Goal: Information Seeking & Learning: Check status

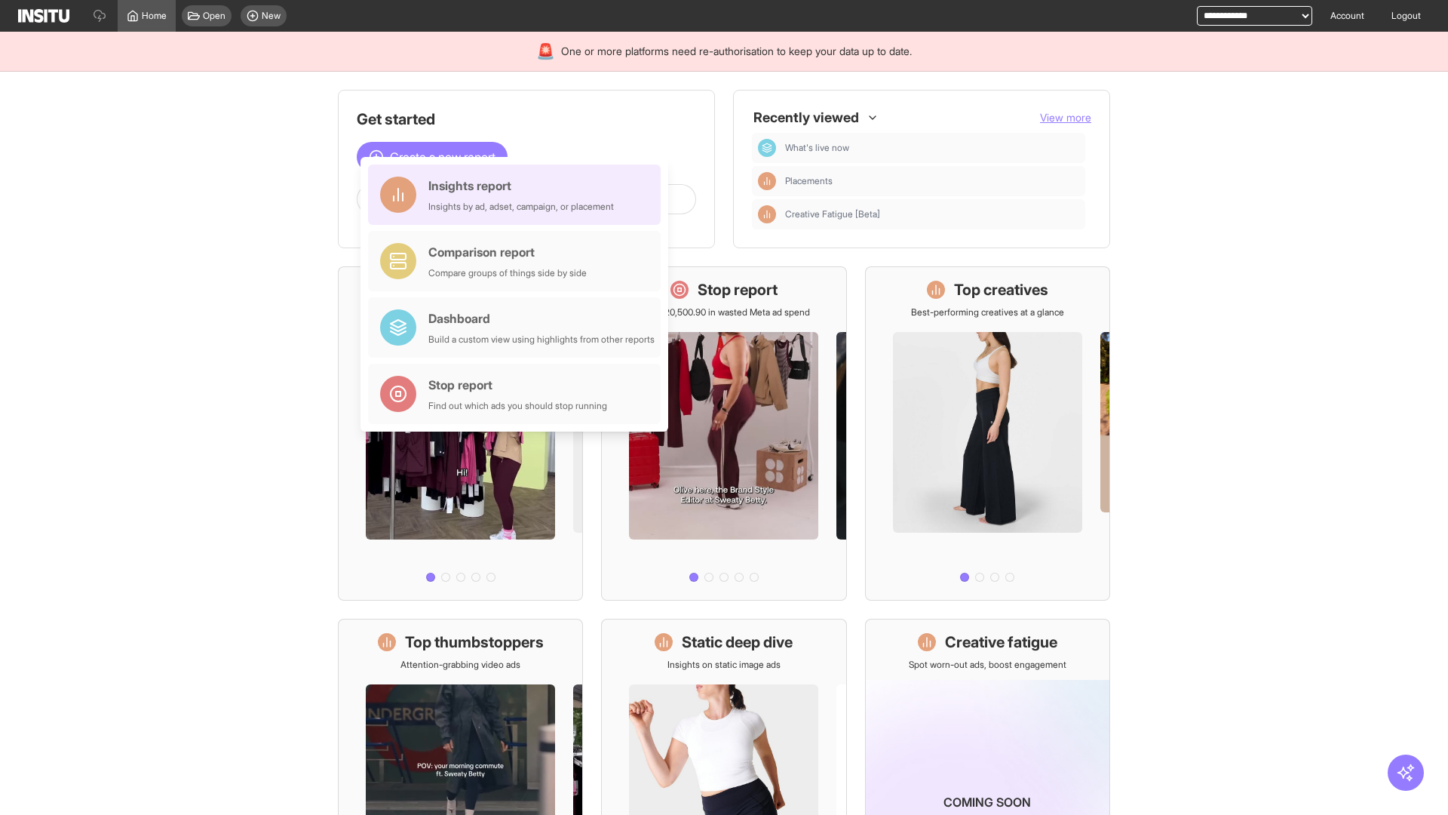
click at [518, 195] on div "Insights report Insights by ad, adset, campaign, or placement" at bounding box center [521, 194] width 186 height 36
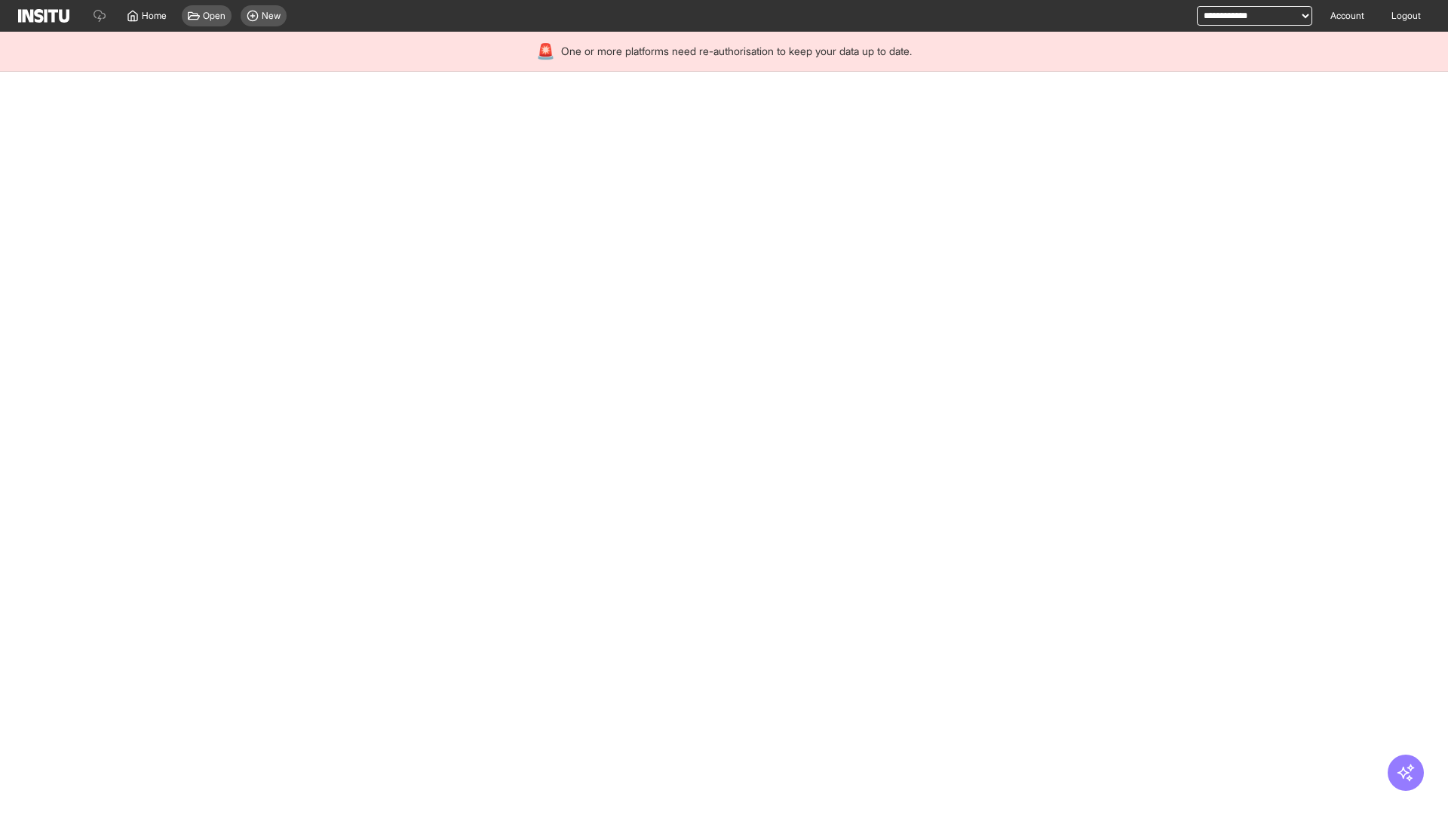
select select "**"
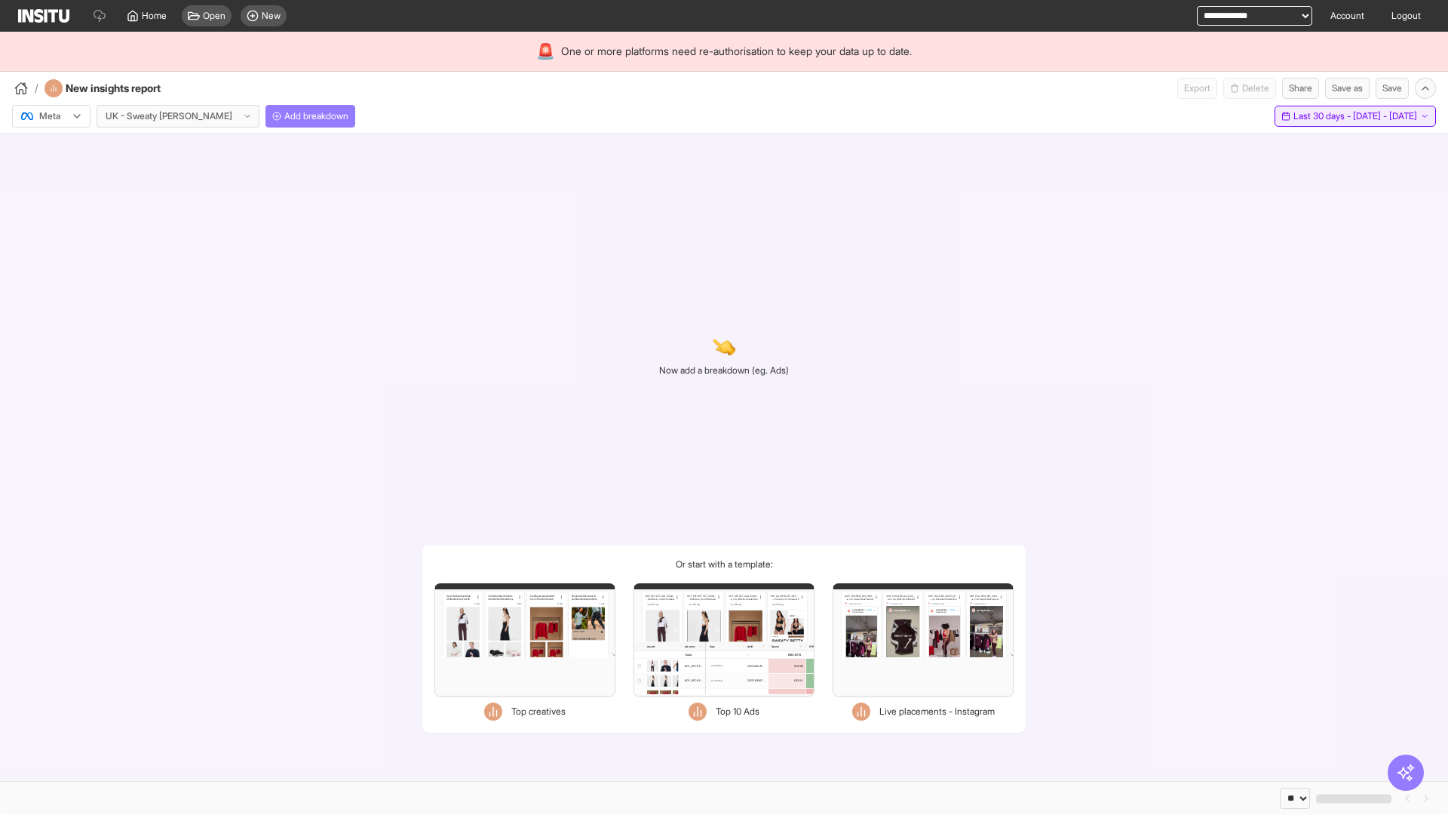
click at [1320, 116] on span "Last 30 days - [DATE] - [DATE]" at bounding box center [1355, 116] width 124 height 12
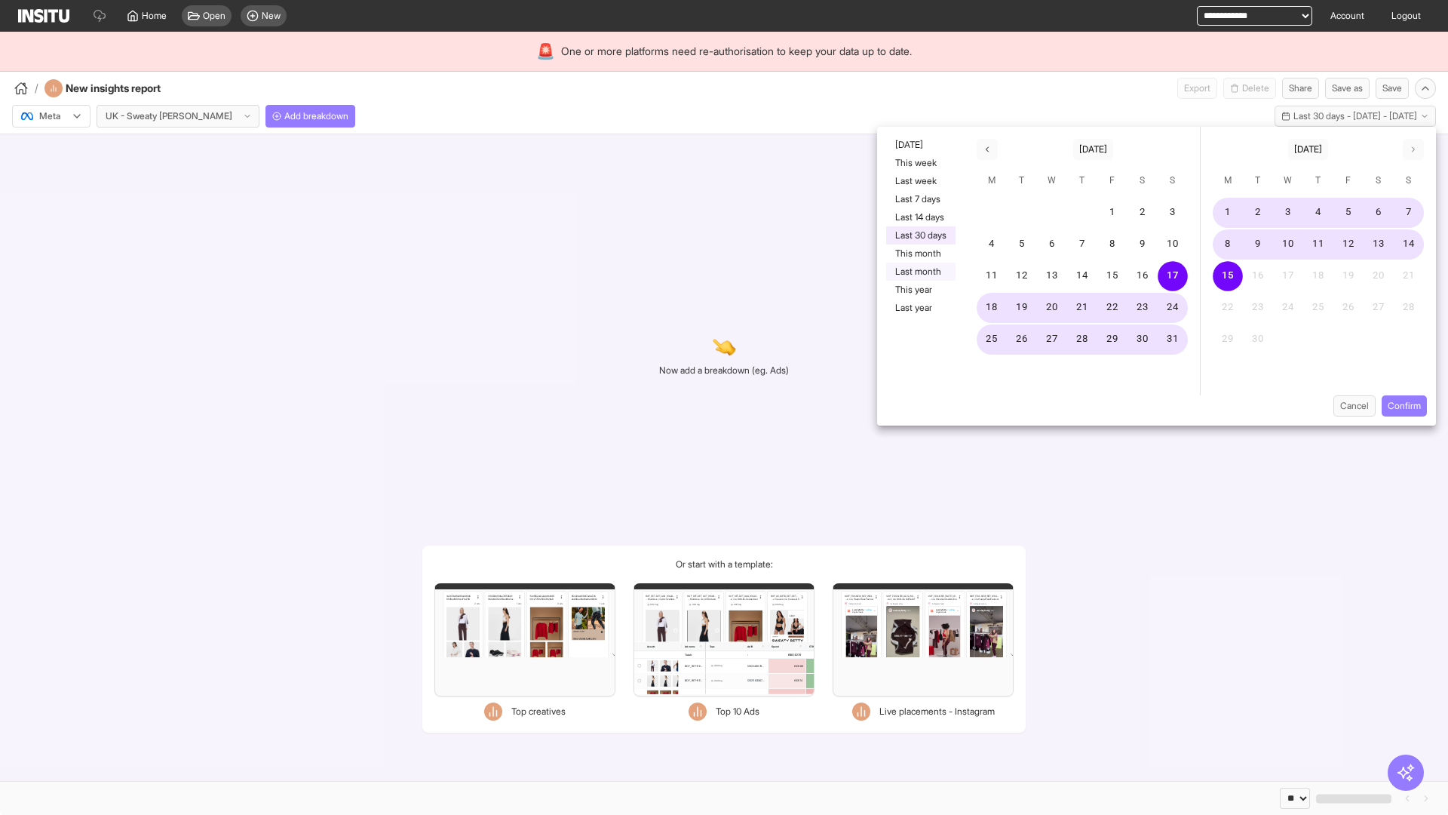
click at [919, 272] on button "Last month" at bounding box center [920, 271] width 69 height 18
